Goal: Information Seeking & Learning: Check status

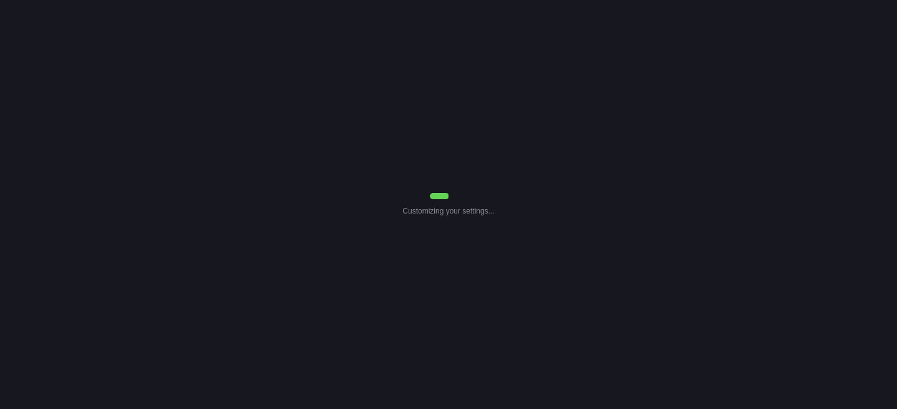
select select "Common Use"
select select "0"
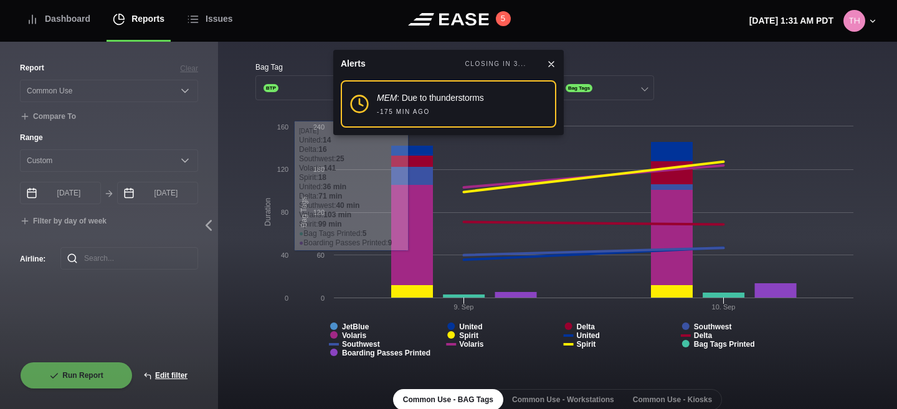
click at [550, 65] on icon at bounding box center [551, 64] width 10 height 10
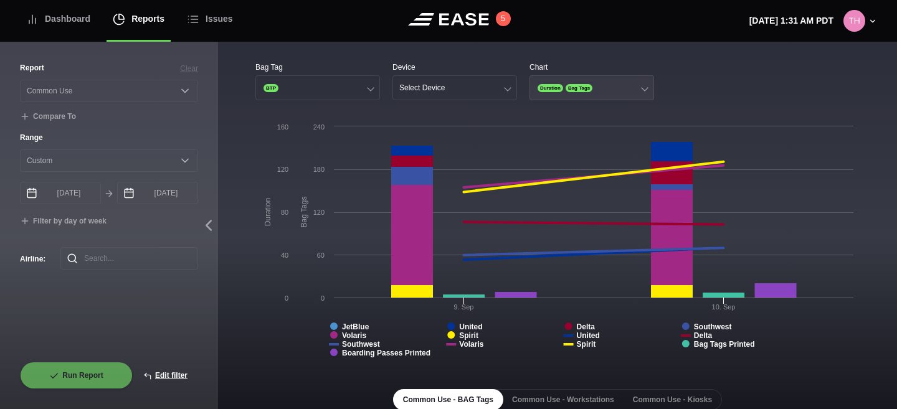
click at [587, 88] on span "Bag Tags" at bounding box center [578, 88] width 27 height 8
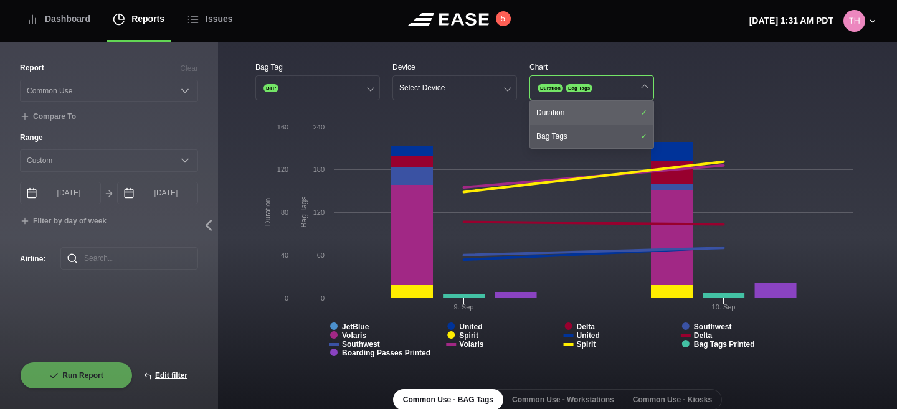
click at [582, 106] on div "Duration" at bounding box center [591, 113] width 123 height 24
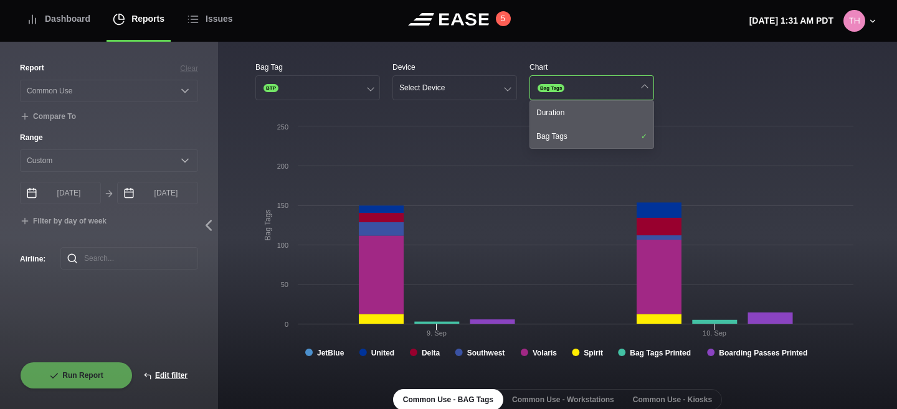
click at [610, 57] on div "Bag Tag BTP Device Select Device Chart Bag Tags Duration Bag Tags Created with …" at bounding box center [557, 399] width 679 height 715
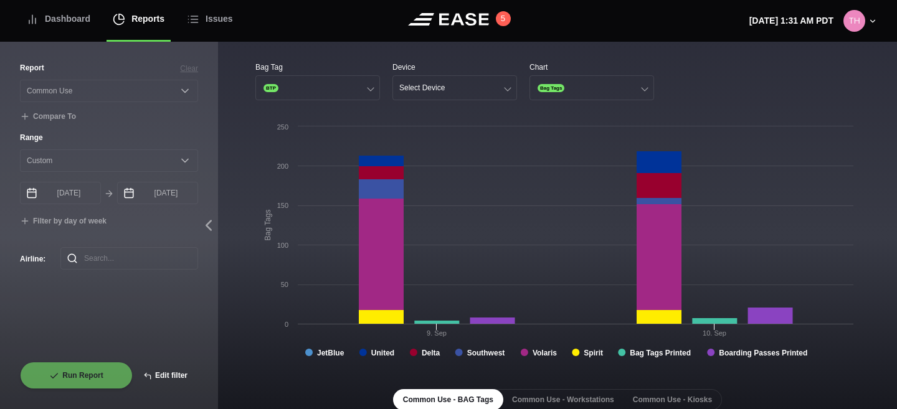
click at [161, 371] on button "Edit filter" at bounding box center [165, 375] width 65 height 27
select select "Common Use"
select select "0"
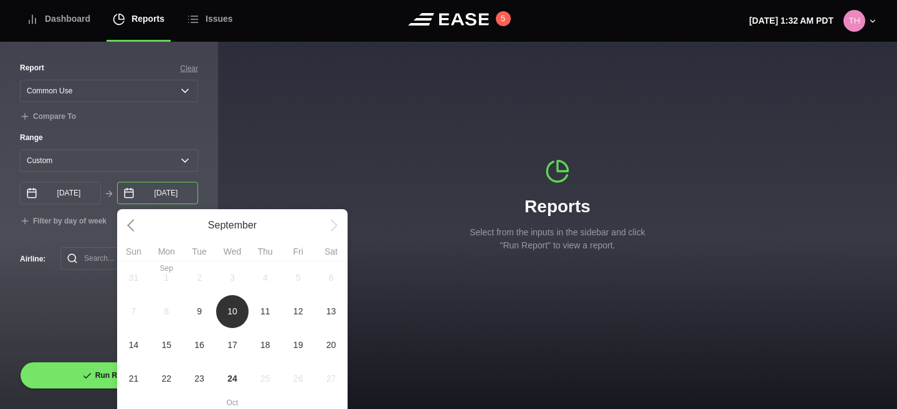
click at [167, 194] on input "[DATE]" at bounding box center [157, 193] width 81 height 22
click at [262, 314] on span "11" at bounding box center [265, 311] width 10 height 13
type input "[DATE]"
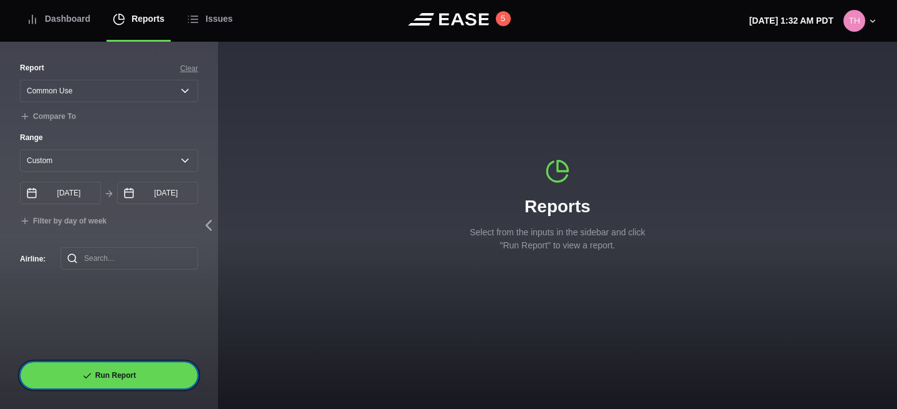
click at [164, 369] on button "Run Report" at bounding box center [109, 375] width 178 height 27
select select "Common Use"
select select "0"
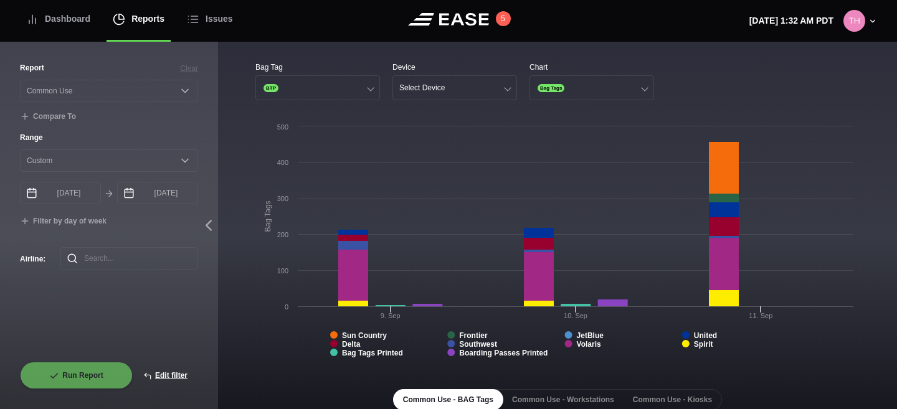
click at [187, 307] on div "Report Clear Select a report... Arrivals Common Use Daily Throughput Departures…" at bounding box center [109, 212] width 178 height 300
click at [168, 375] on button "Edit filter" at bounding box center [165, 375] width 65 height 27
select select "Common Use"
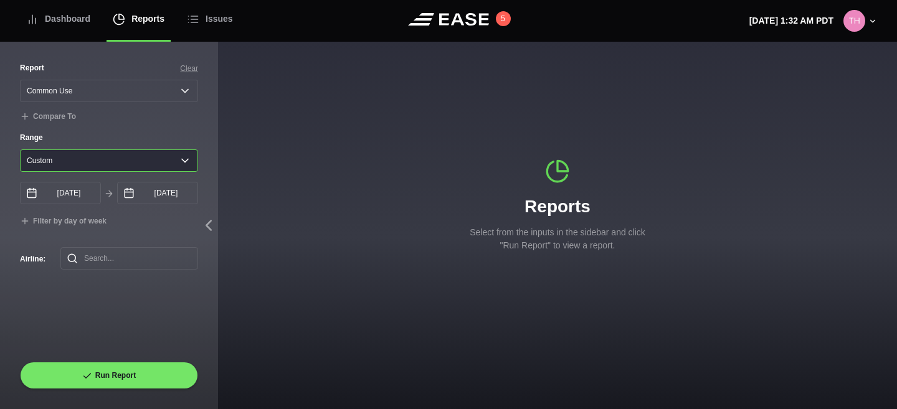
click at [185, 167] on select "[DATE] Last 7 days Last 14 days Last 30 days Last 6 weeks Custom" at bounding box center [109, 160] width 178 height 22
select select "1"
click at [20, 149] on select "[DATE] Last 7 days Last 14 days Last 30 days Last 6 weeks Custom" at bounding box center [109, 160] width 178 height 22
type input "[DATE]"
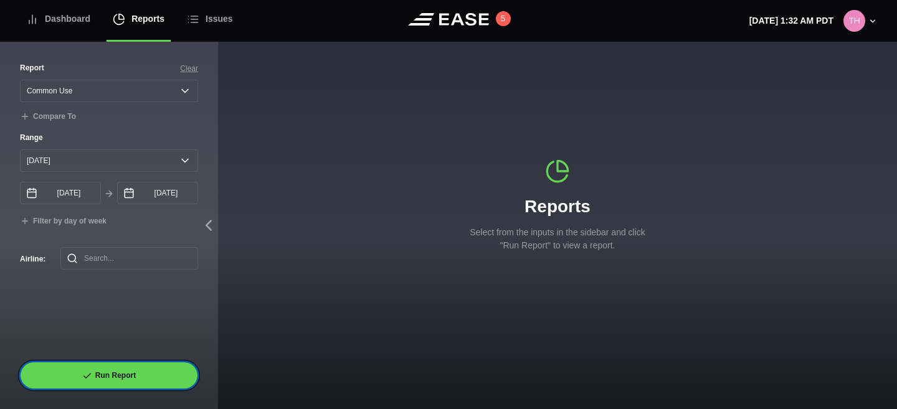
click at [129, 372] on button "Run Report" at bounding box center [109, 375] width 178 height 27
select select "Common Use"
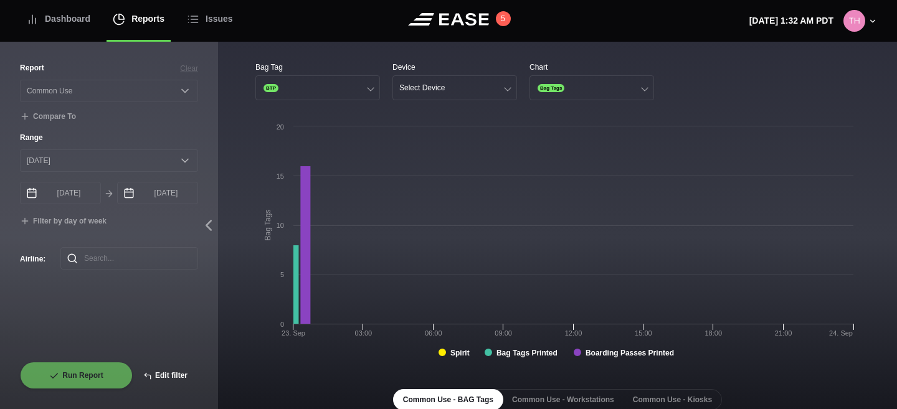
click at [161, 379] on button "Edit filter" at bounding box center [165, 375] width 65 height 27
select select "Common Use"
select select "0"
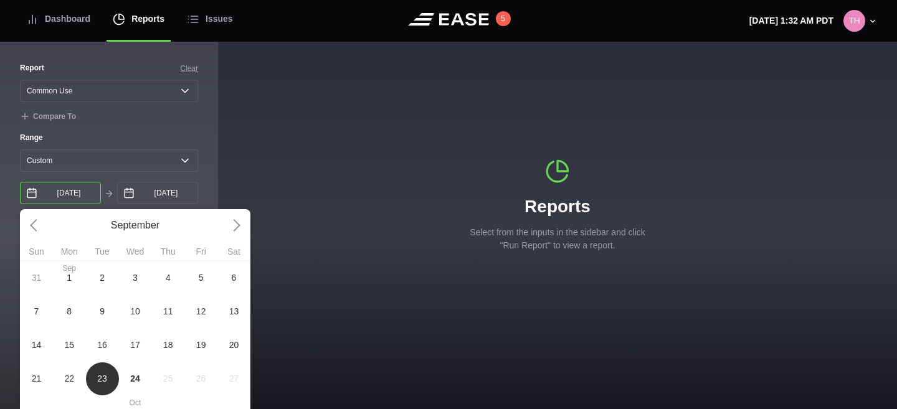
click at [87, 197] on input "[DATE]" at bounding box center [60, 193] width 81 height 22
click at [60, 382] on span "22" at bounding box center [69, 379] width 33 height 34
type input "[DATE]"
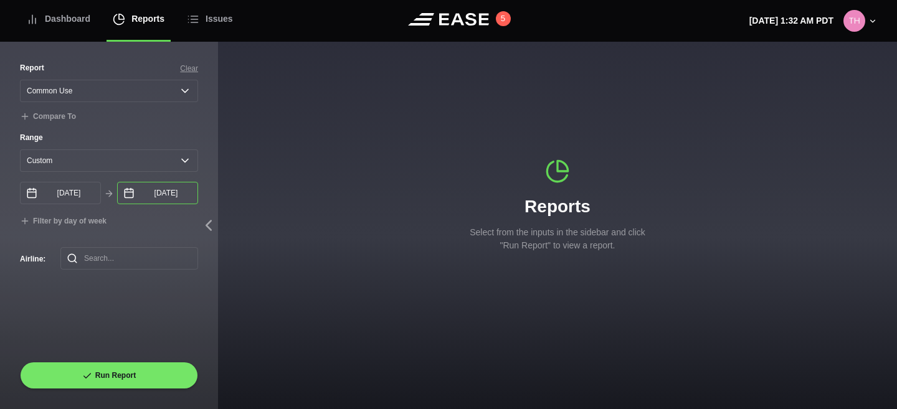
click at [167, 197] on input "[DATE]" at bounding box center [157, 193] width 81 height 22
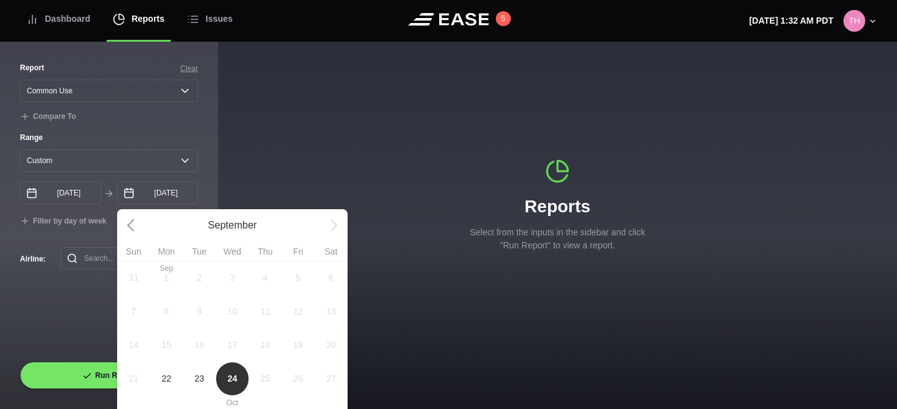
click at [199, 380] on span "23" at bounding box center [199, 378] width 10 height 13
type input "[DATE]"
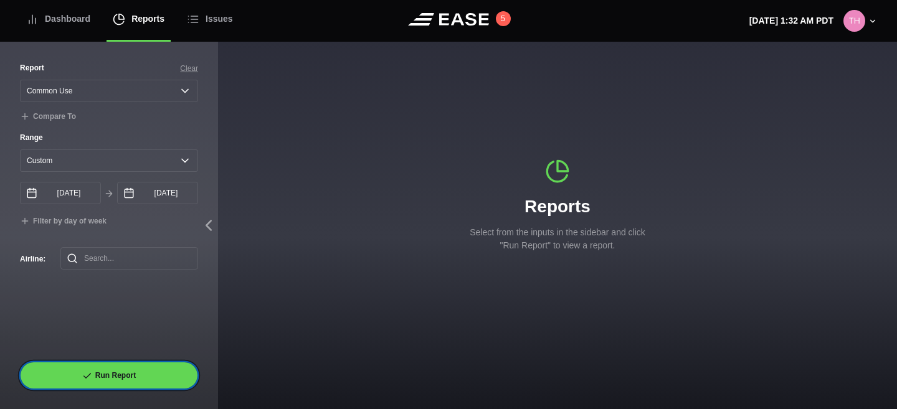
click at [148, 369] on button "Run Report" at bounding box center [109, 375] width 178 height 27
select select "Common Use"
select select "0"
